Goal: Use online tool/utility: Utilize a website feature to perform a specific function

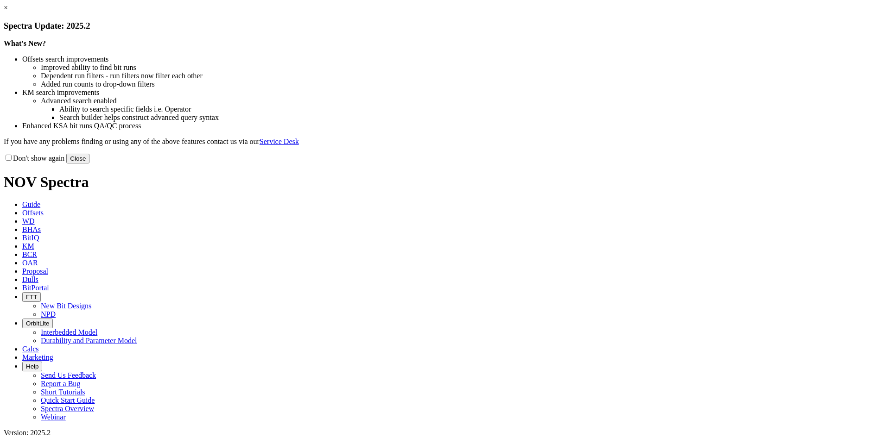
click at [89, 164] on button "Close" at bounding box center [77, 159] width 23 height 10
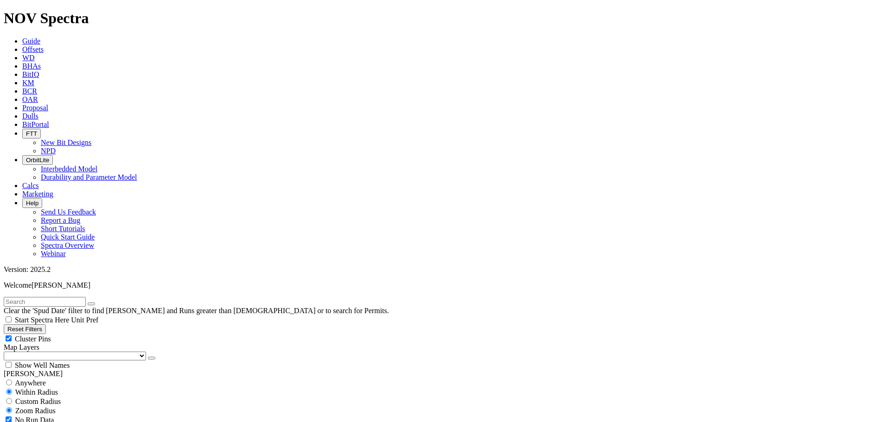
click at [43, 324] on button "Reset Filters" at bounding box center [25, 329] width 42 height 10
type input "[DATE]"
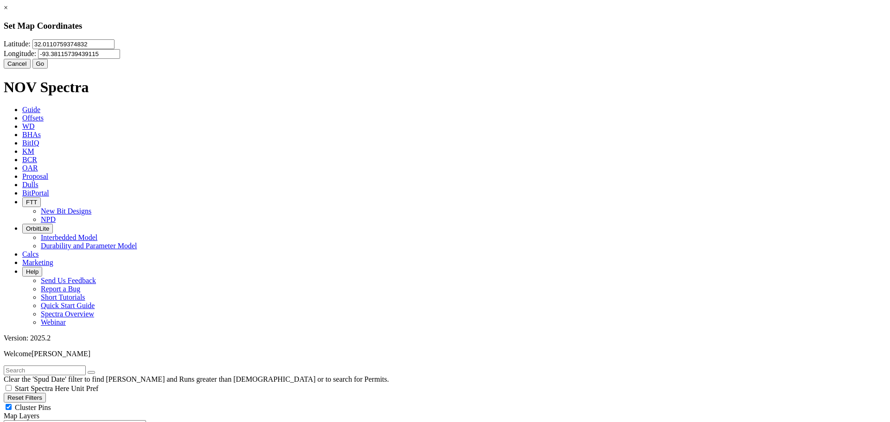
drag, startPoint x: 404, startPoint y: 57, endPoint x: 309, endPoint y: 55, distance: 94.6
click at [309, 55] on div "[GEOGRAPHIC_DATA]" at bounding box center [445, 48] width 882 height 19
paste input "1.9559519"
type input "31.9559519"
drag, startPoint x: 546, startPoint y: 57, endPoint x: 443, endPoint y: 52, distance: 103.5
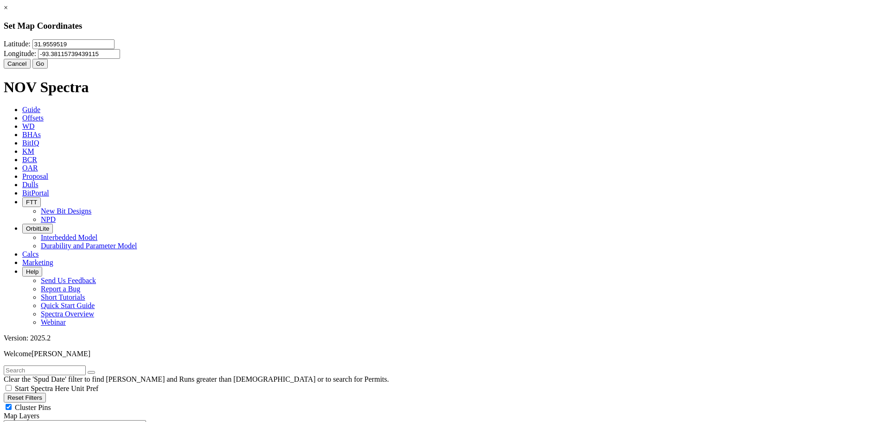
click at [443, 52] on div "[GEOGRAPHIC_DATA]" at bounding box center [445, 48] width 882 height 19
paste input "45702"
type input "-93.345702"
click at [48, 69] on button "Go" at bounding box center [40, 64] width 16 height 10
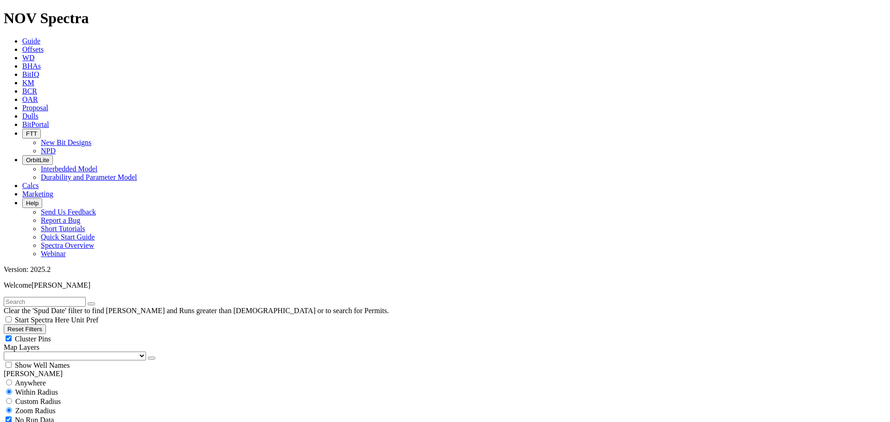
click at [40, 398] on span "Custom Radius" at bounding box center [37, 402] width 45 height 8
radio input "true"
radio input "false"
click at [25, 425] on button "Miles" at bounding box center [15, 430] width 22 height 10
click at [72, 415] on input "number" at bounding box center [45, 420] width 82 height 10
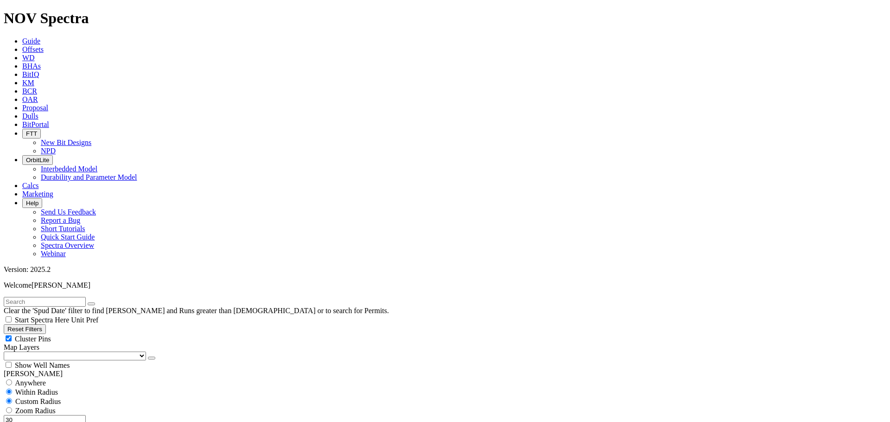
scroll to position [324, 0]
type input "30"
select select "9.875"
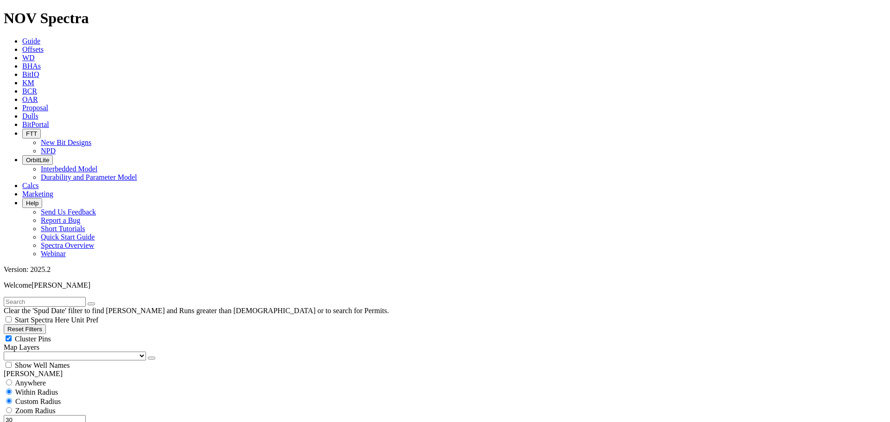
checkbox input "false"
select select "? number:9.875 ?"
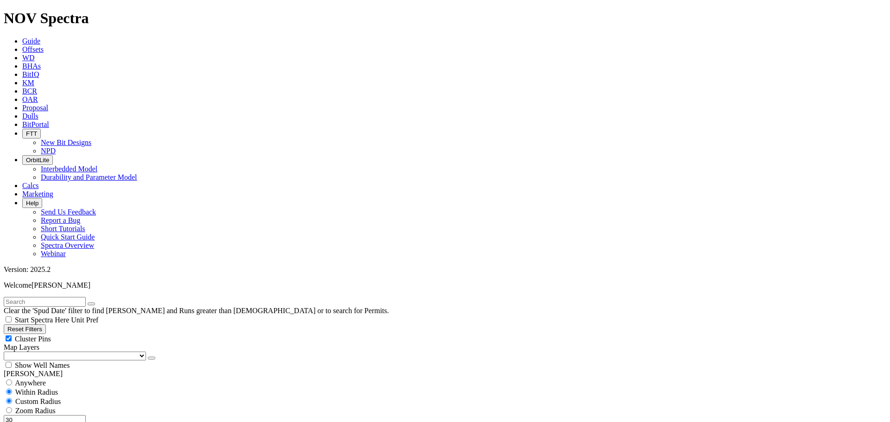
type input "3000"
type input "8600"
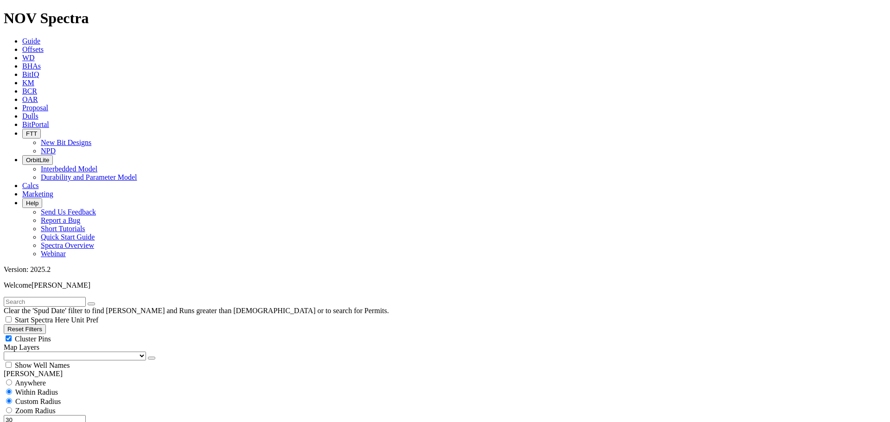
type input "8000"
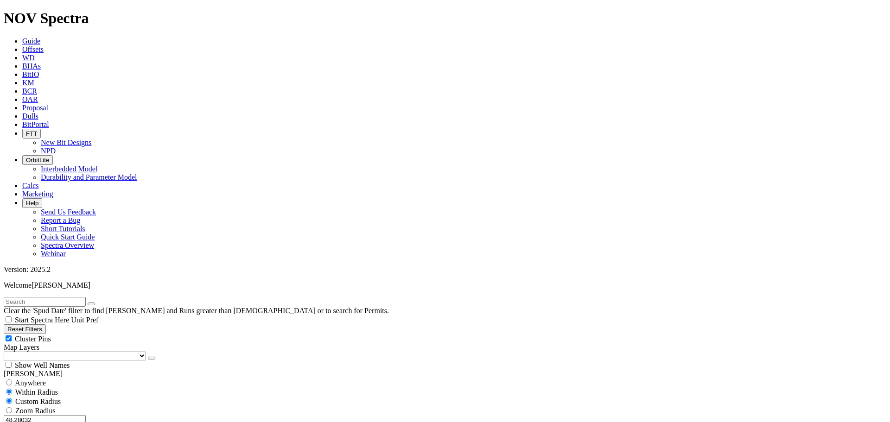
scroll to position [695, 0]
drag, startPoint x: 70, startPoint y: 229, endPoint x: 60, endPoint y: 230, distance: 9.8
type input "8300"
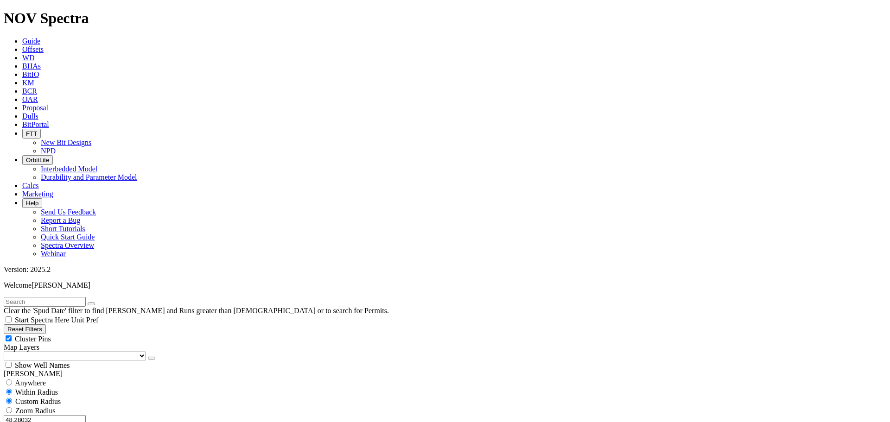
type input "8800"
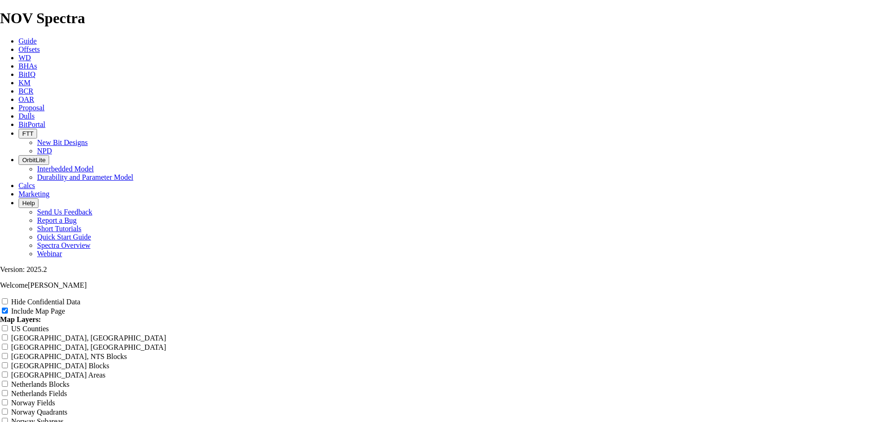
scroll to position [1707, 0]
click at [8, 298] on input "Hide Confidential Data" at bounding box center [5, 301] width 6 height 6
checkbox input "true"
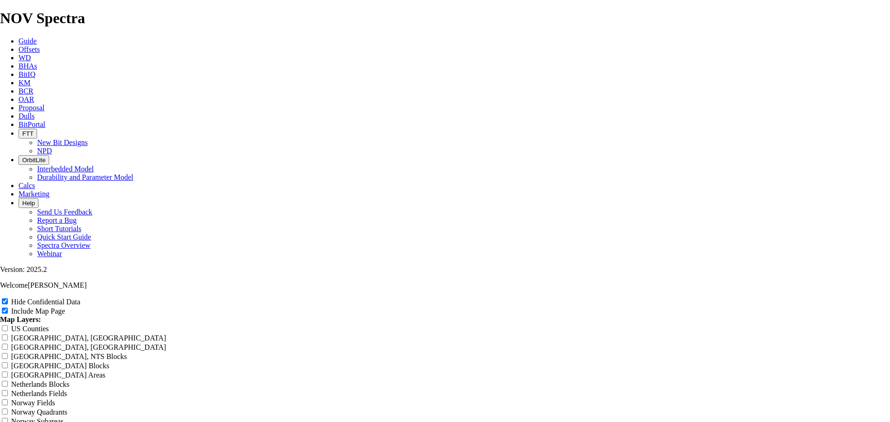
type input "3"
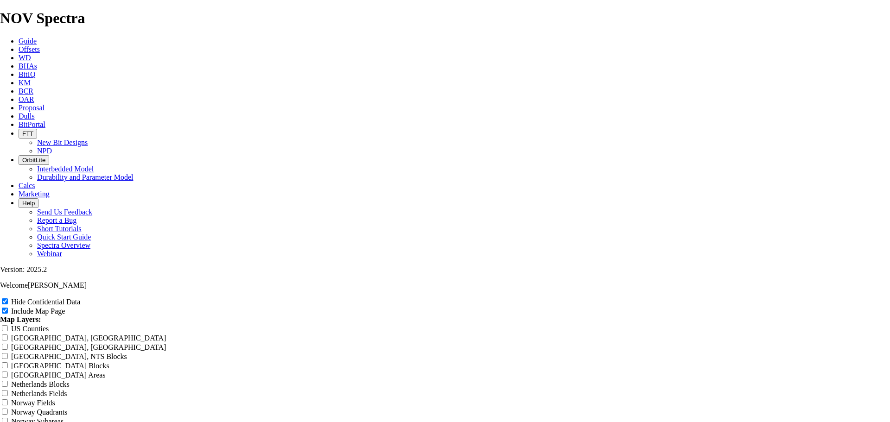
type input "3"
type input "30"
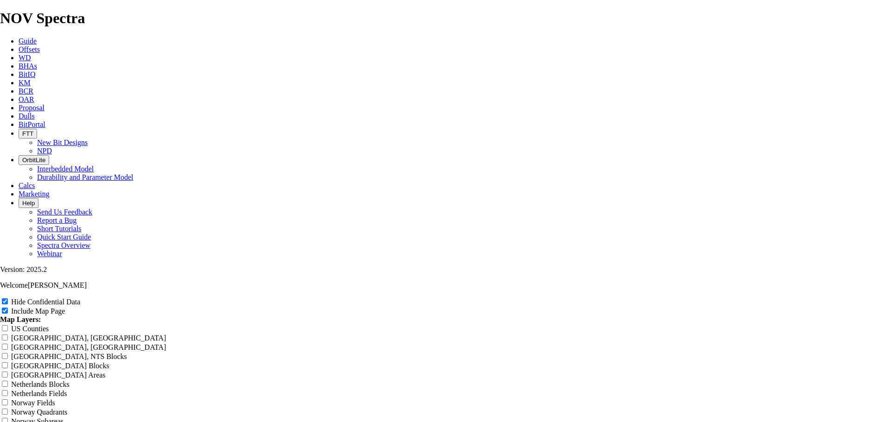
type input "30"
type input "30-"
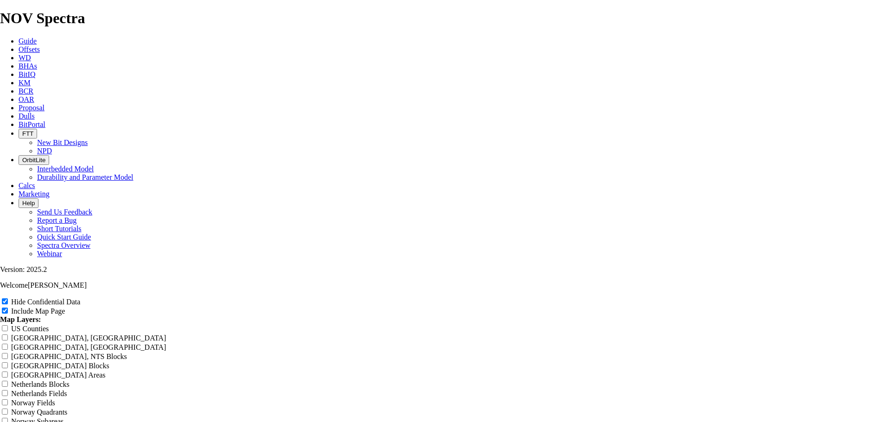
type input "30-"
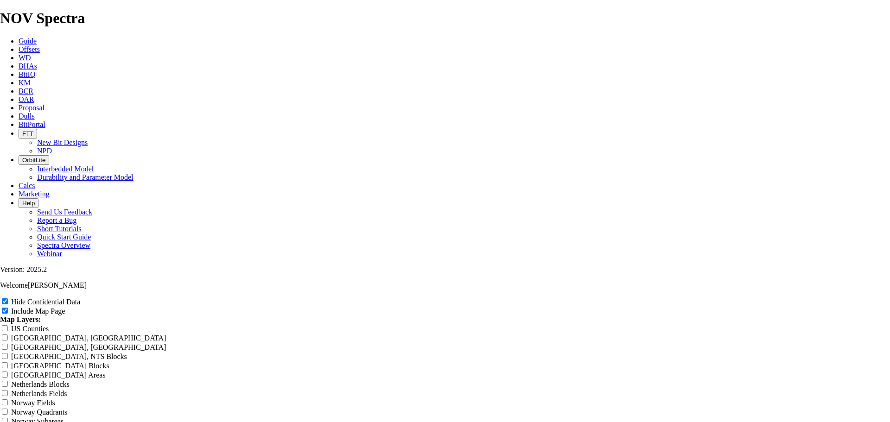
type input "30-M"
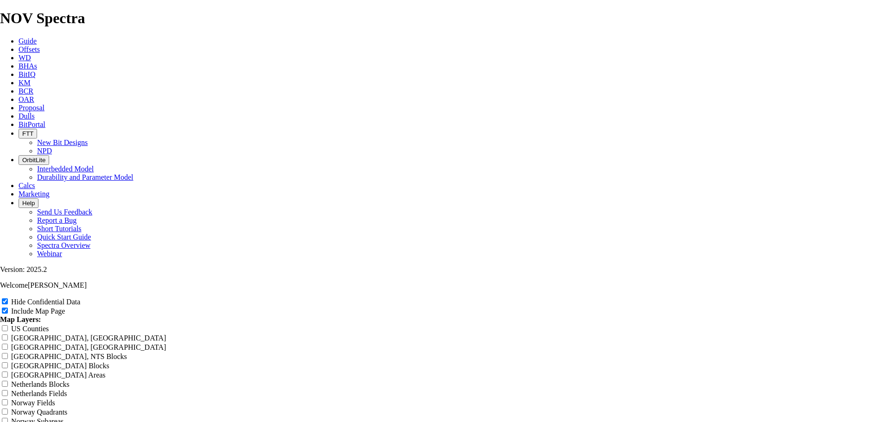
type input "30-M"
type input "30-Mi"
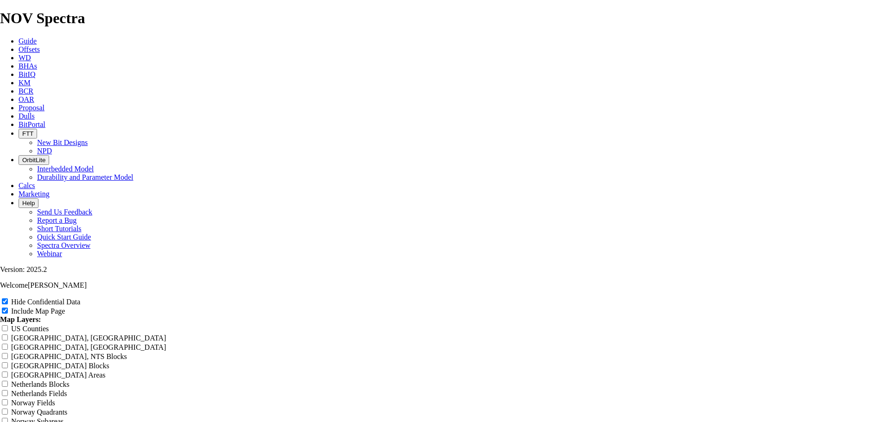
type input "30-Mi"
type input "30-Mil"
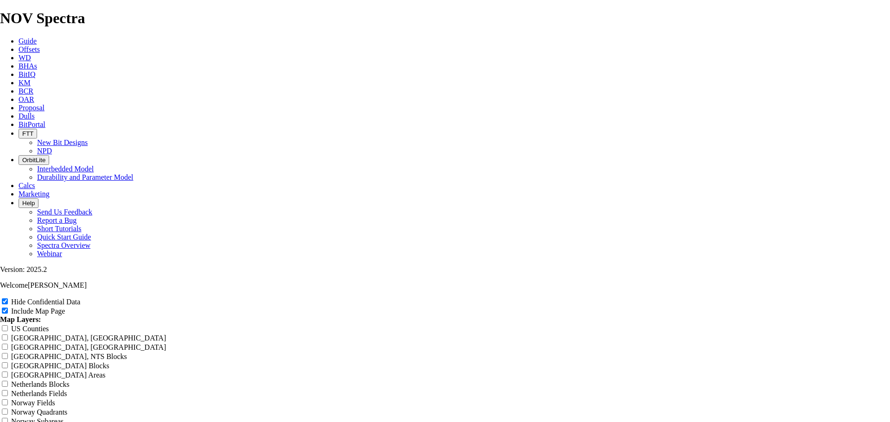
type input "30-Mil"
type input "30-Mile"
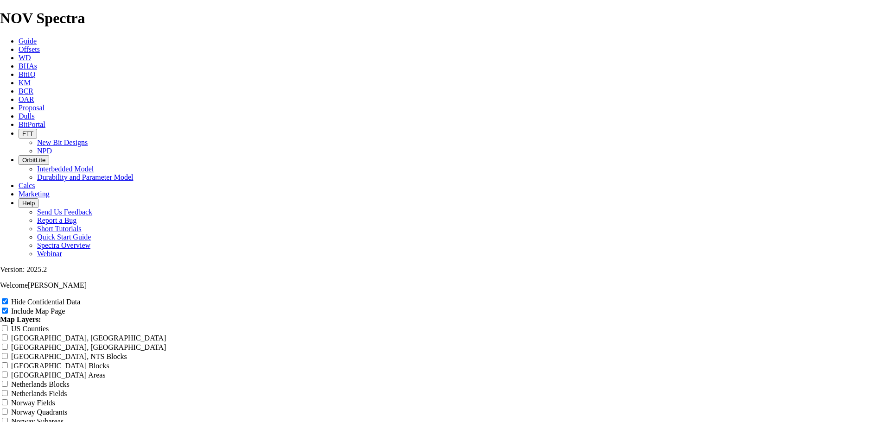
type input "30-Mile"
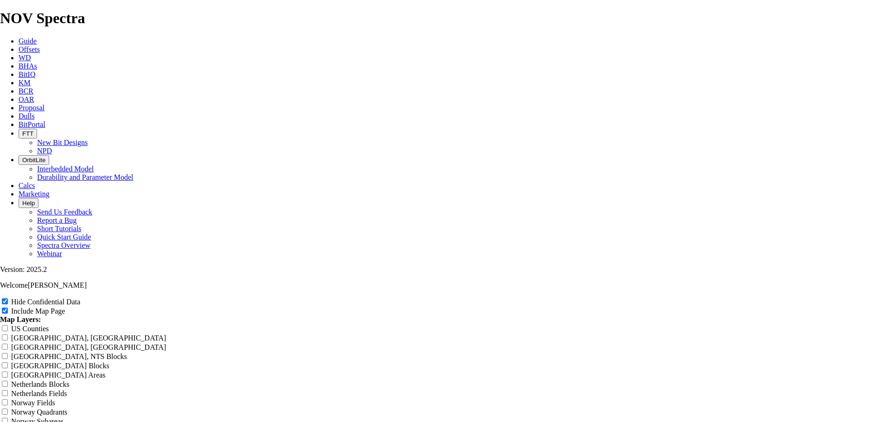
type input "30-Mile O"
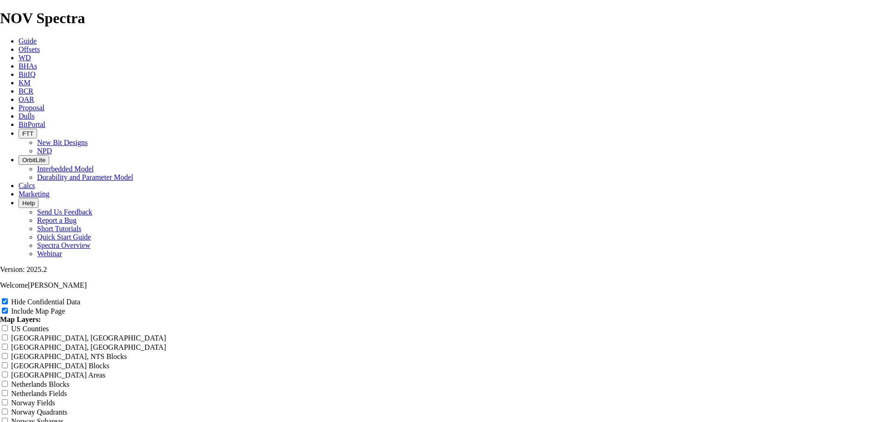
type input "30-Mile O"
type input "30-Mile Of"
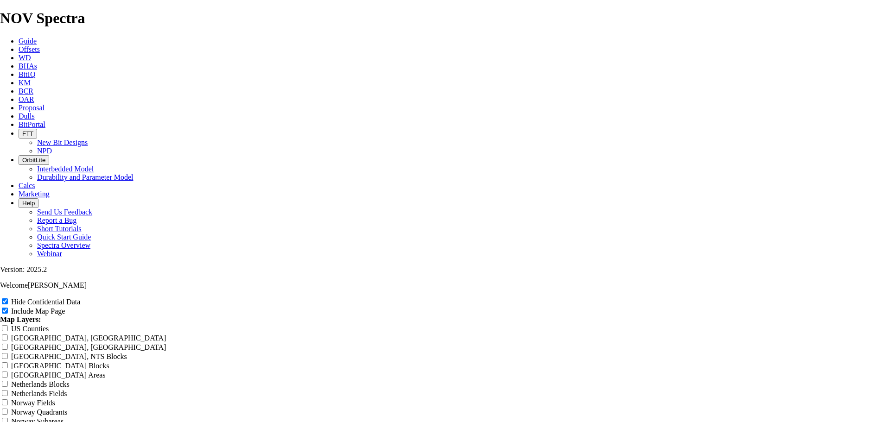
type input "30-Mile Of"
type input "30-Mile Off"
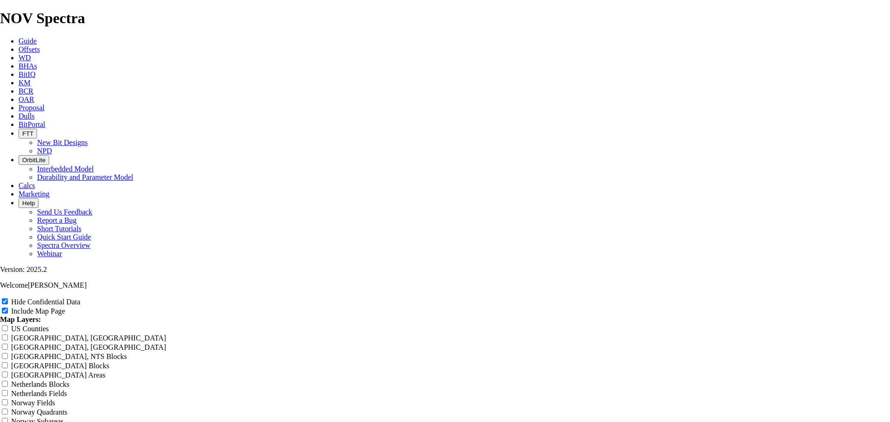
type input "30-Mile Off"
type input "30-Mile Offs"
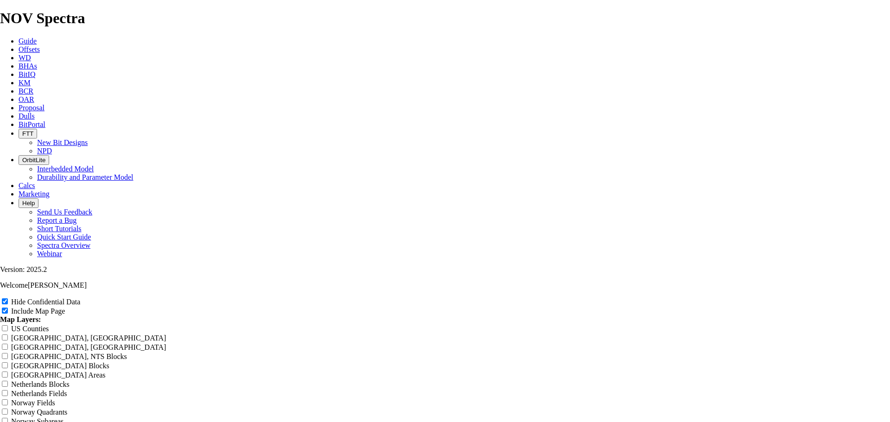
type input "30-Mile Offs"
type input "30-Mile Offse"
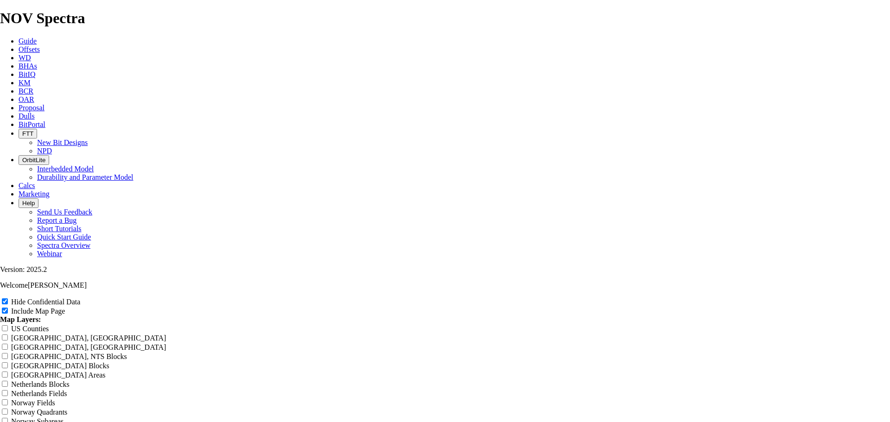
type input "30-Mile Offse"
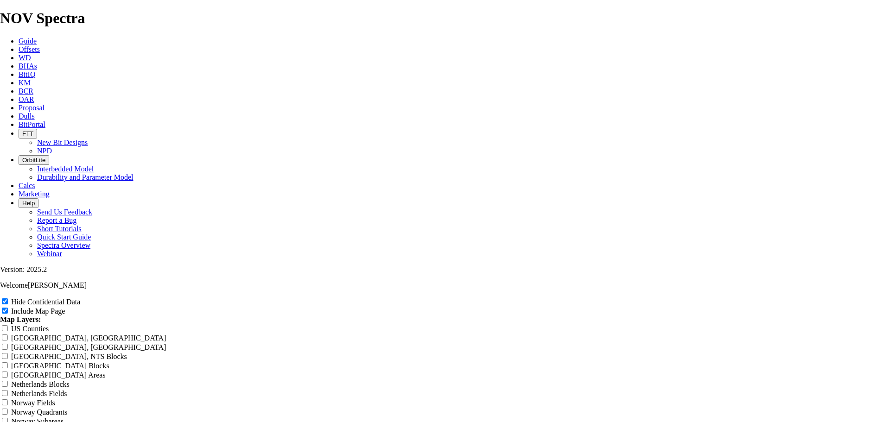
type input "30-Mile Offset"
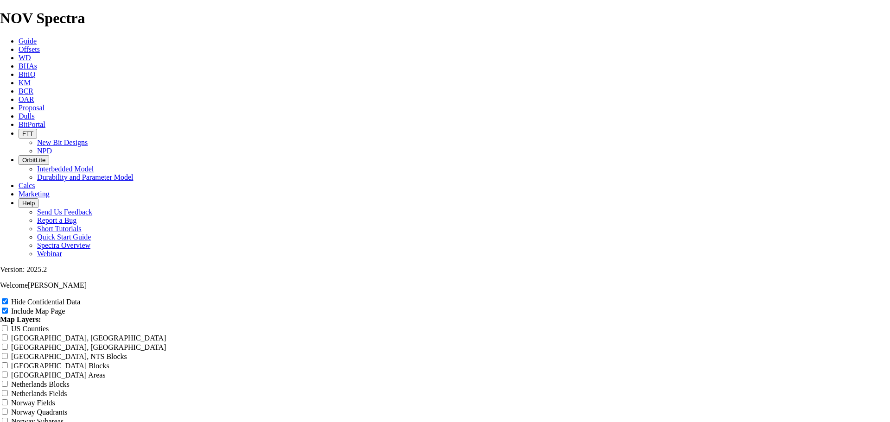
type input "30-Mile Offset"
type input "30-Mile Offset -"
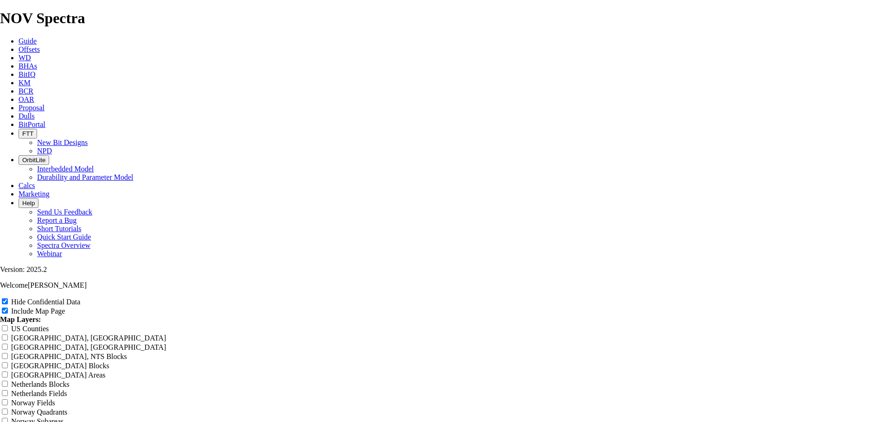
type input "30-Mile Offset -"
type input "30-Mile Offset - 9"
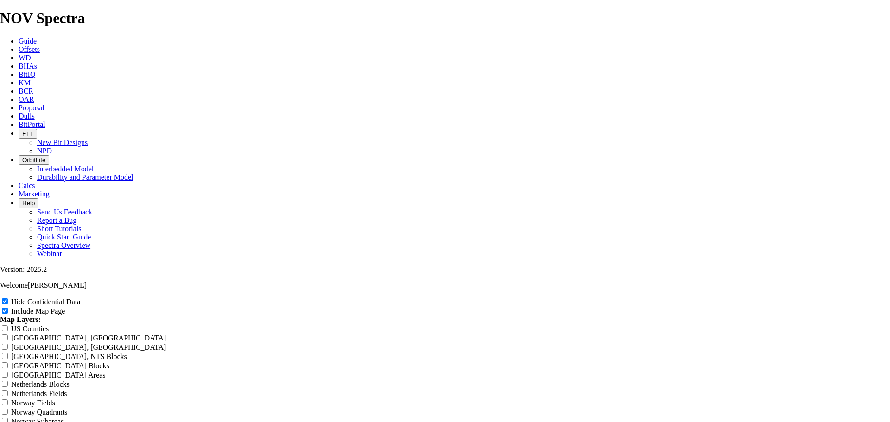
type input "30-Mile Offset - 9"
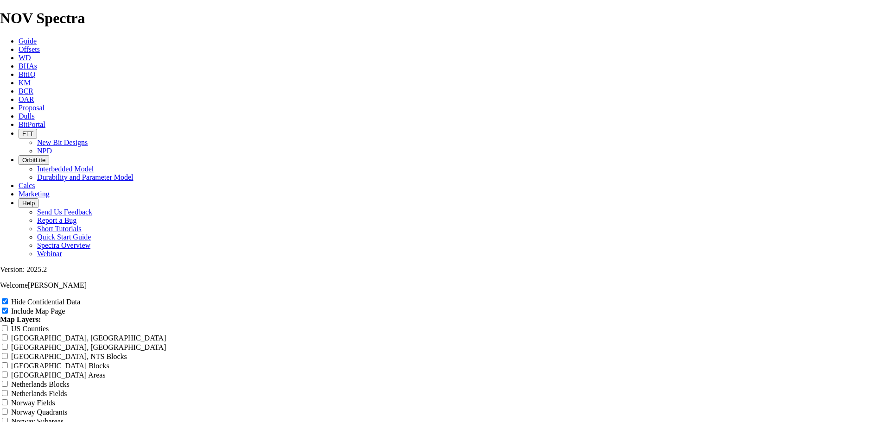
type input "30-Mile Offset - 9."
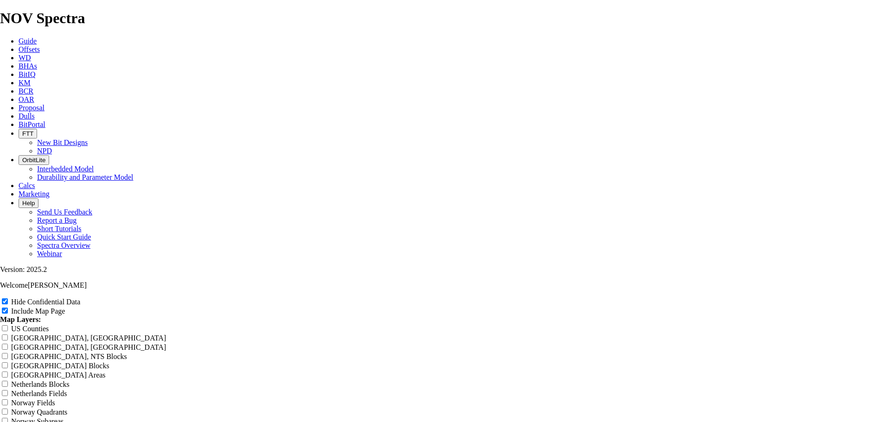
type input "30-Mile Offset - 9."
type input "30-Mile Offset - 9.8"
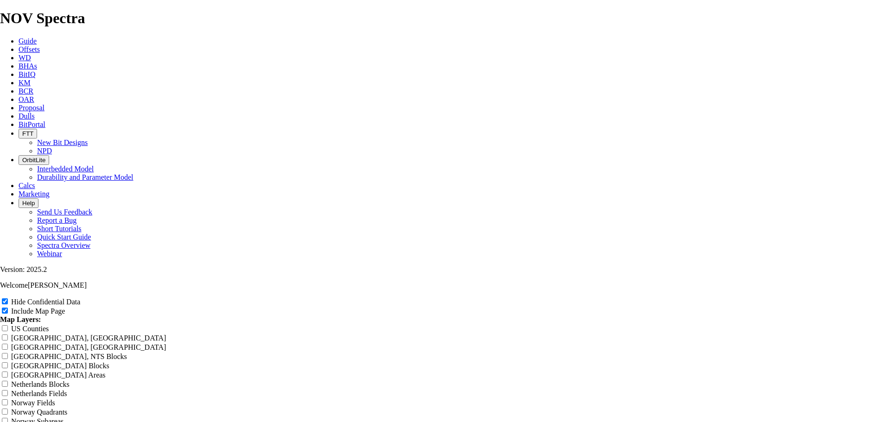
type input "30-Mile Offset - 9.8"
type input "30-Mile Offset - 9.88"
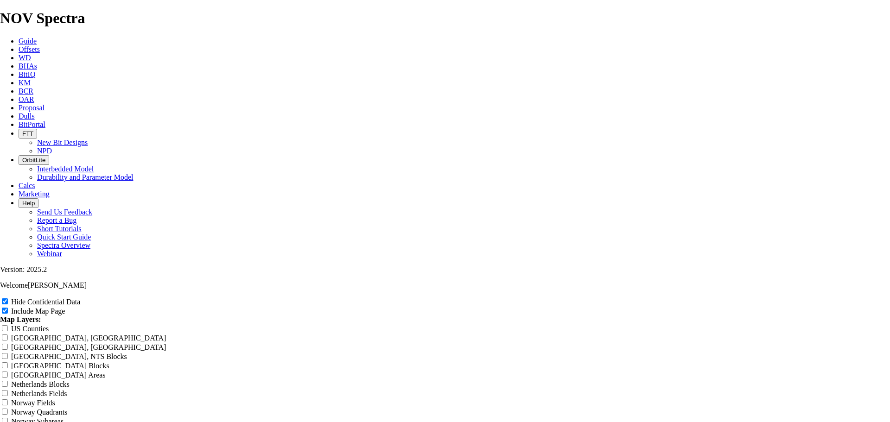
type input "30-Mile Offset - 9.88"
type input "30-Mile Offset - 9.88 A"
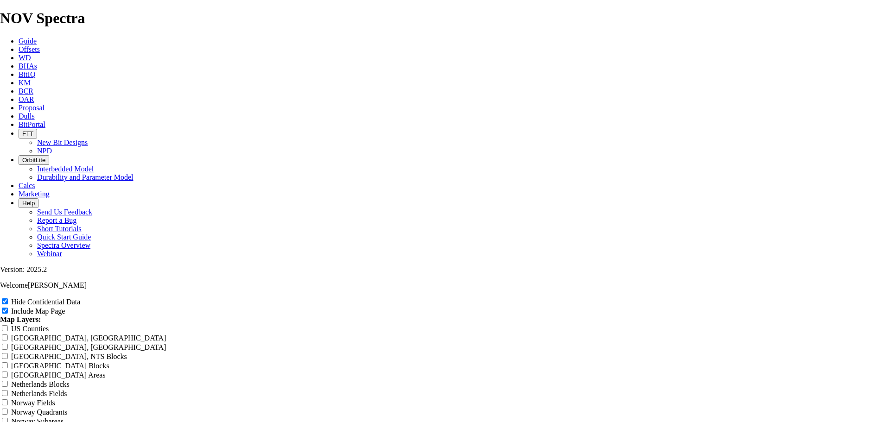
type input "30-Mile Offset - 9.88 A"
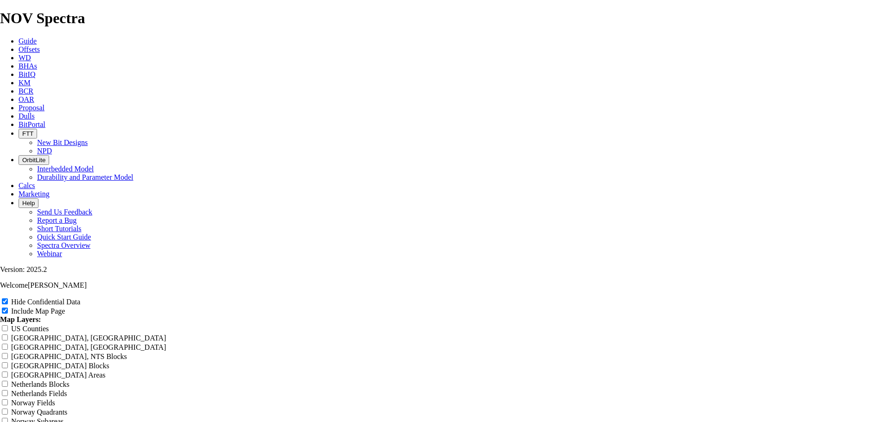
type input "30-Mile Offset - 9.88 AM"
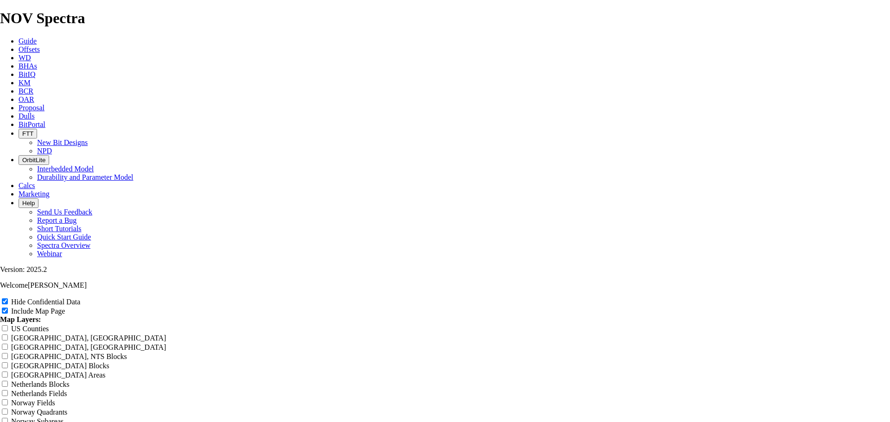
type input "30-Mile Offset - 9.88 AM"
type input "30-Mile Offset - 9.88 AM1"
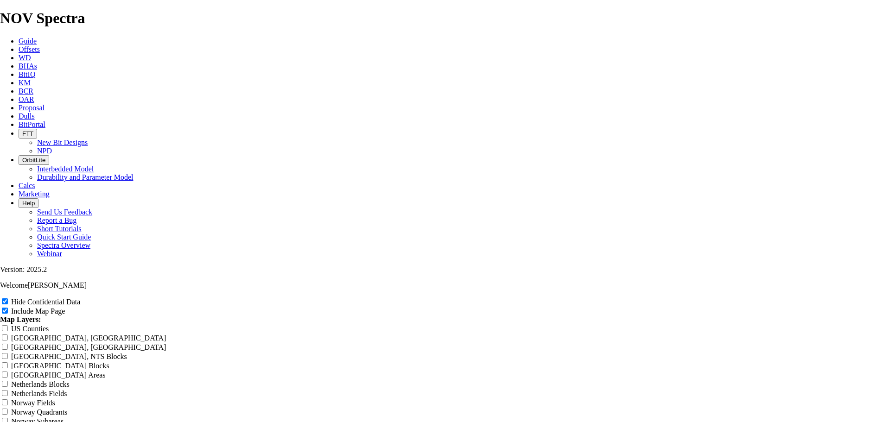
type input "30-Mile Offset - 9.88 AM1"
type input "30-Mile Offset -R 9.88 AM1"
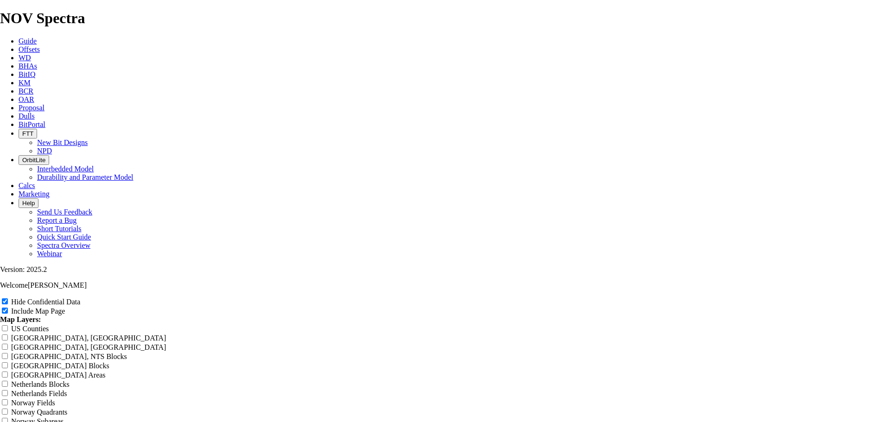
type input "30-Mile Offset -R 9.88 AM1"
type input "30-Mile Offset - R 9.88 AM1"
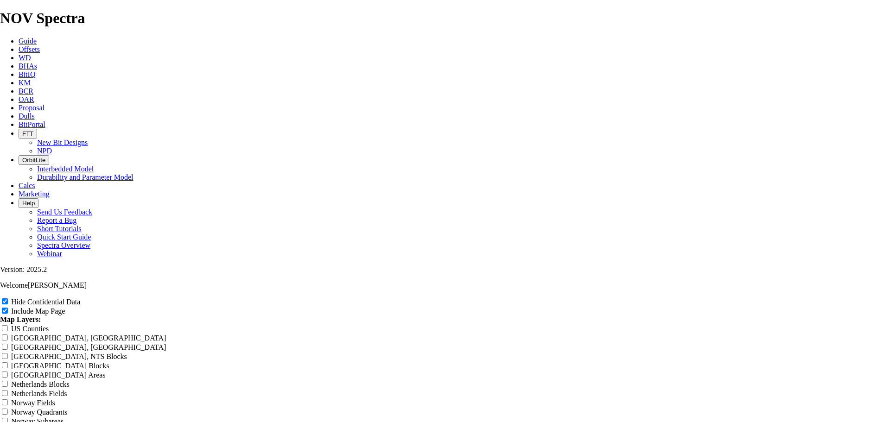
type input "30-Mile Offset - R 9.88 AM1"
type input "30-Mile Offset - Re 9.88 AM1"
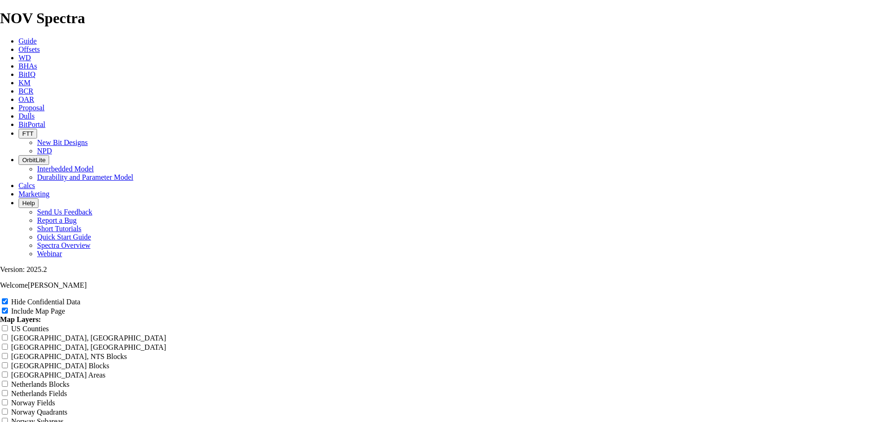
type input "30-Mile Offset - Re 9.88 AM1"
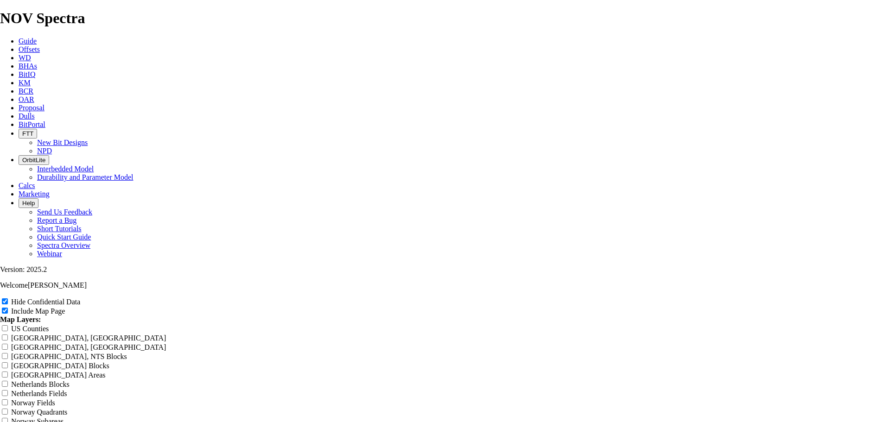
type input "30-Mile Offset - Ree 9.88 AM1"
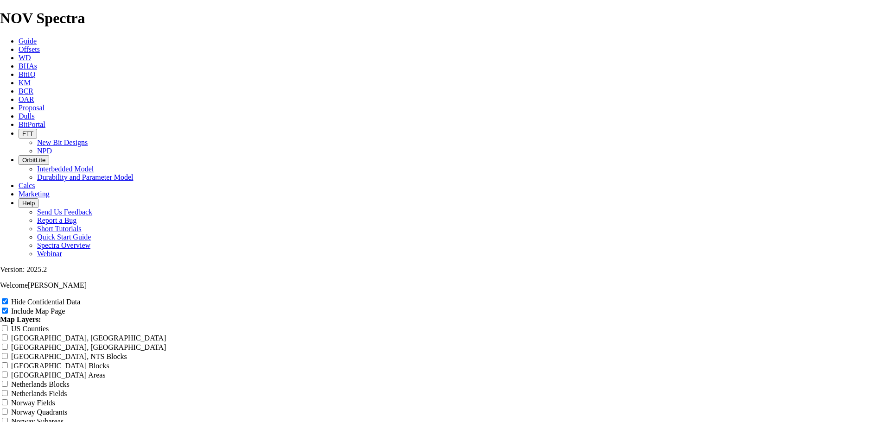
type input "30-Mile Offset - Ree 9.88 AM1"
type input "30-Mile Offset - [PERSON_NAME] 9.88 AM1"
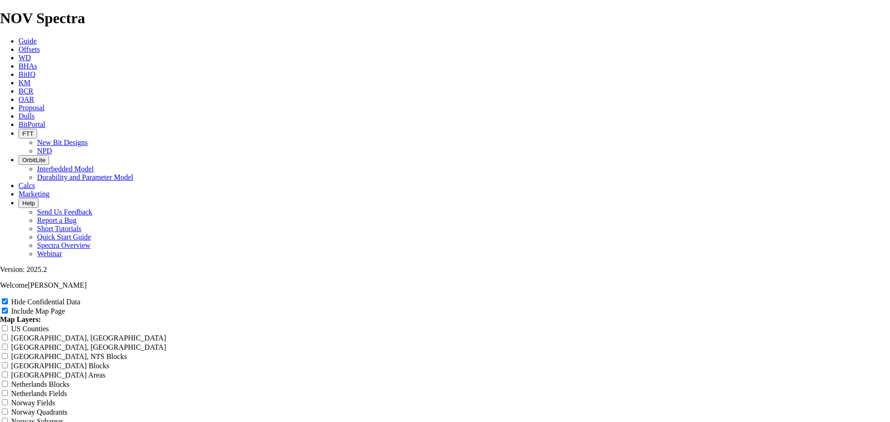
type input "30-Mile Offset - [PERSON_NAME] 9.88 AM1"
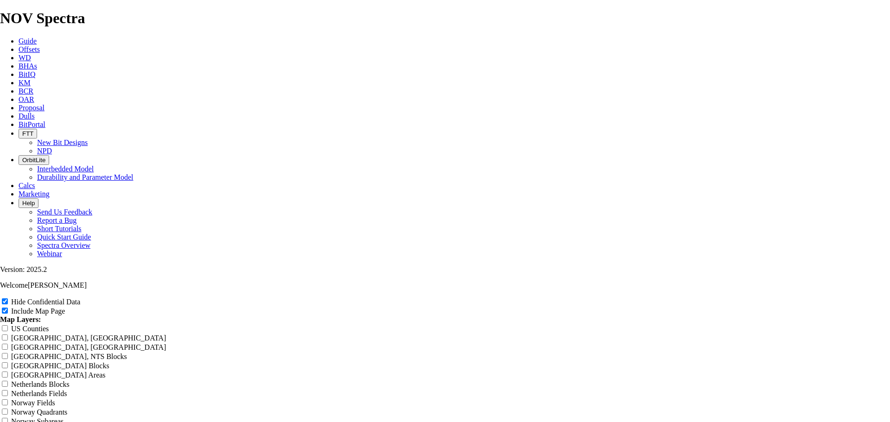
scroll to position [409, 0]
click at [8, 298] on input "Hide Confidential Data" at bounding box center [5, 301] width 6 height 6
checkbox input "false"
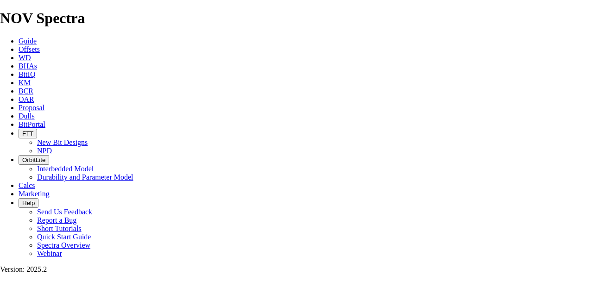
scroll to position [440, 0]
